Goal: Task Accomplishment & Management: Manage account settings

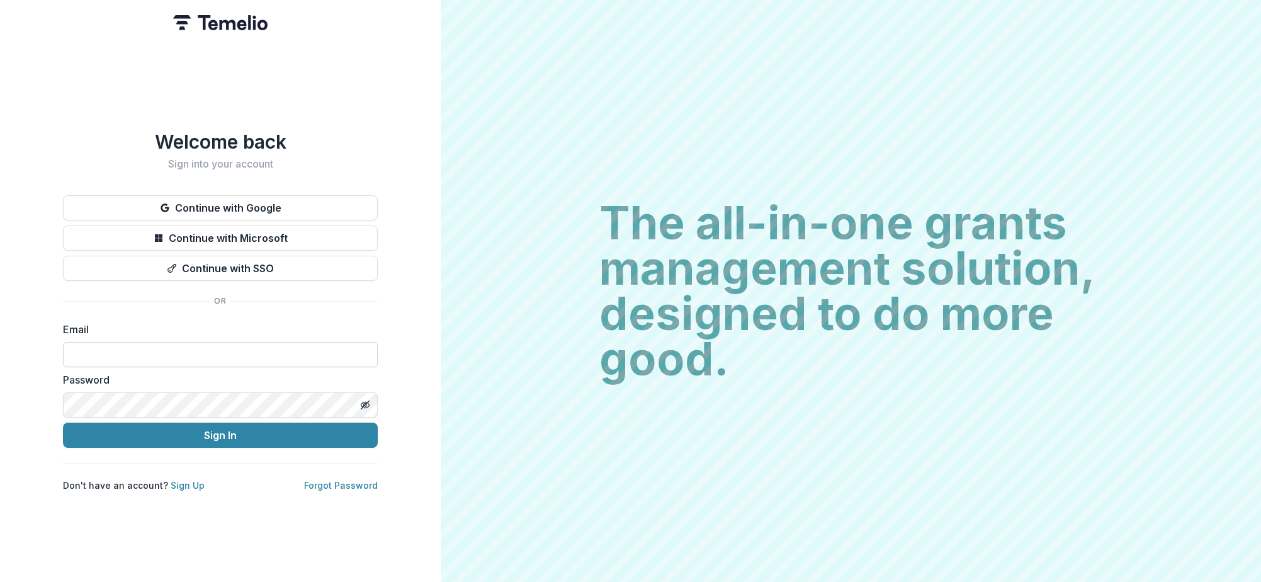
click at [256, 354] on input at bounding box center [220, 354] width 315 height 25
paste input "**********"
type input "**********"
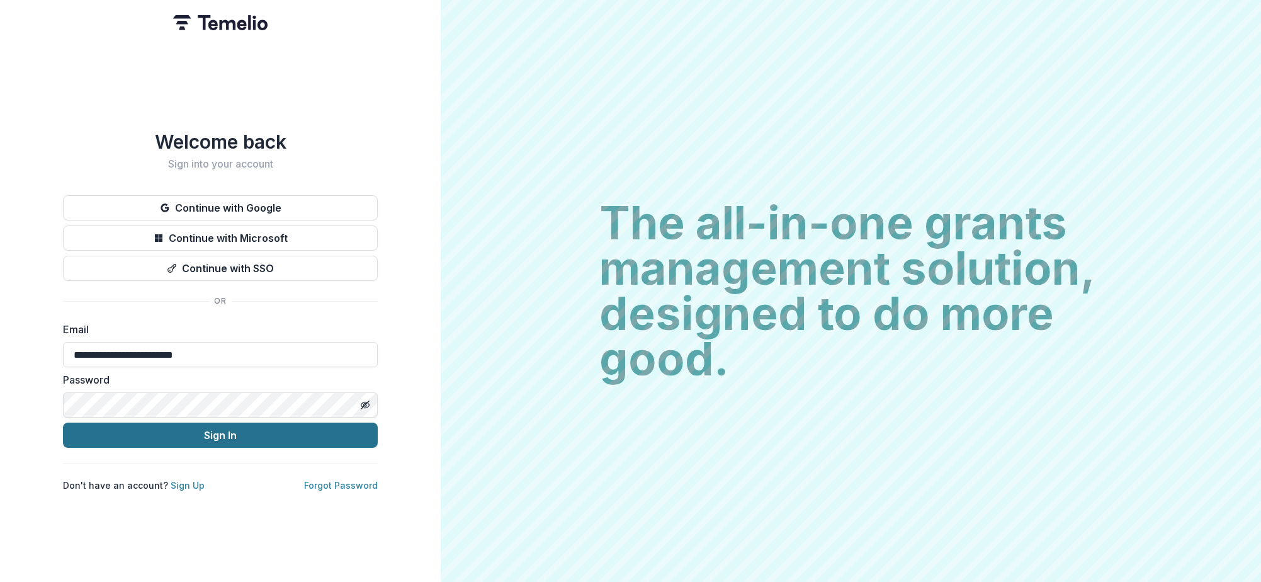
click at [196, 429] on button "Sign In" at bounding box center [220, 434] width 315 height 25
